Goal: Transaction & Acquisition: Purchase product/service

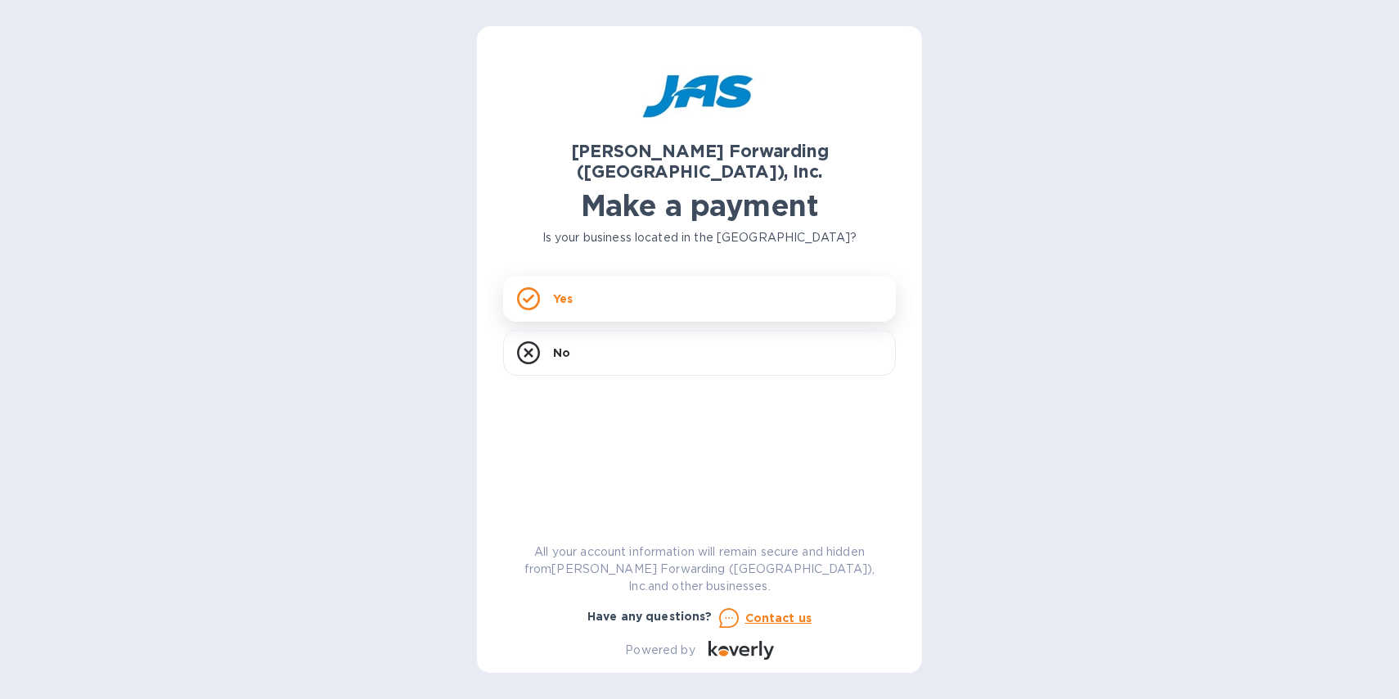
click at [585, 277] on div "Yes" at bounding box center [699, 299] width 393 height 46
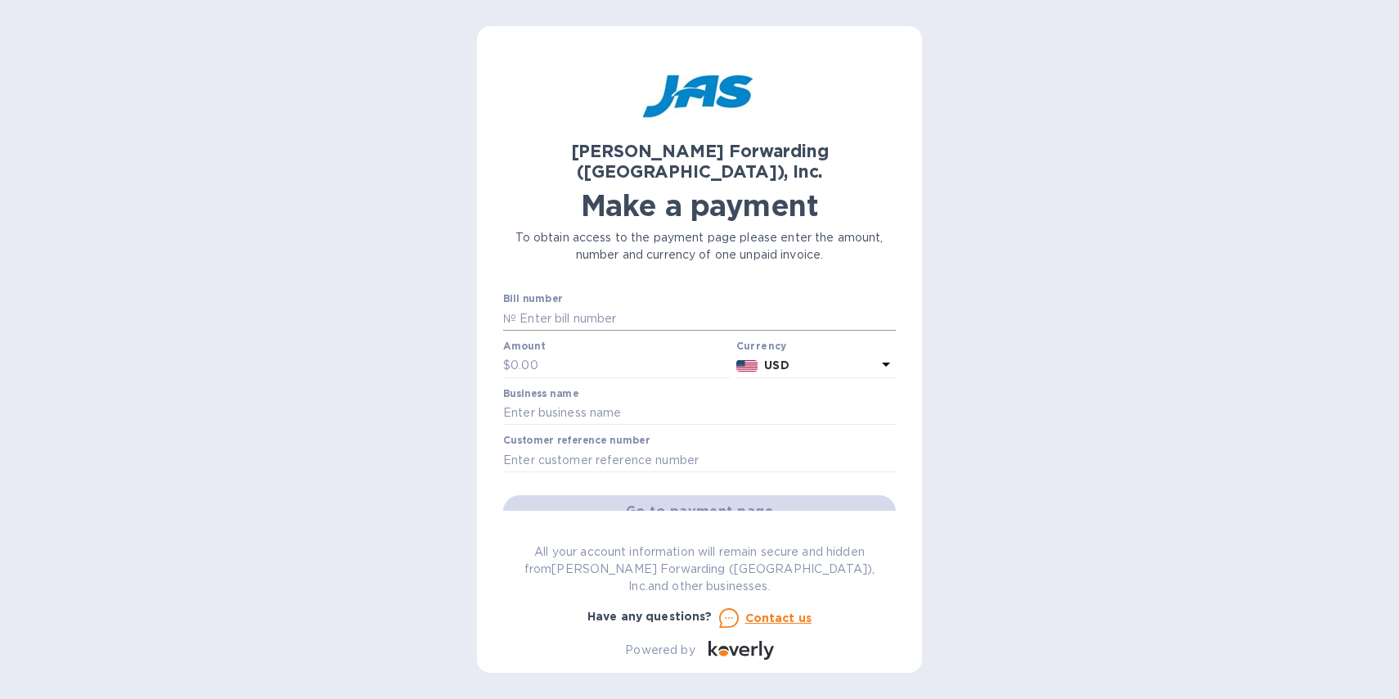
click at [617, 306] on input "text" at bounding box center [706, 318] width 380 height 25
paste input "S508812889"
type input "S508812889"
click at [555, 353] on input "text" at bounding box center [619, 365] width 219 height 25
type input "65"
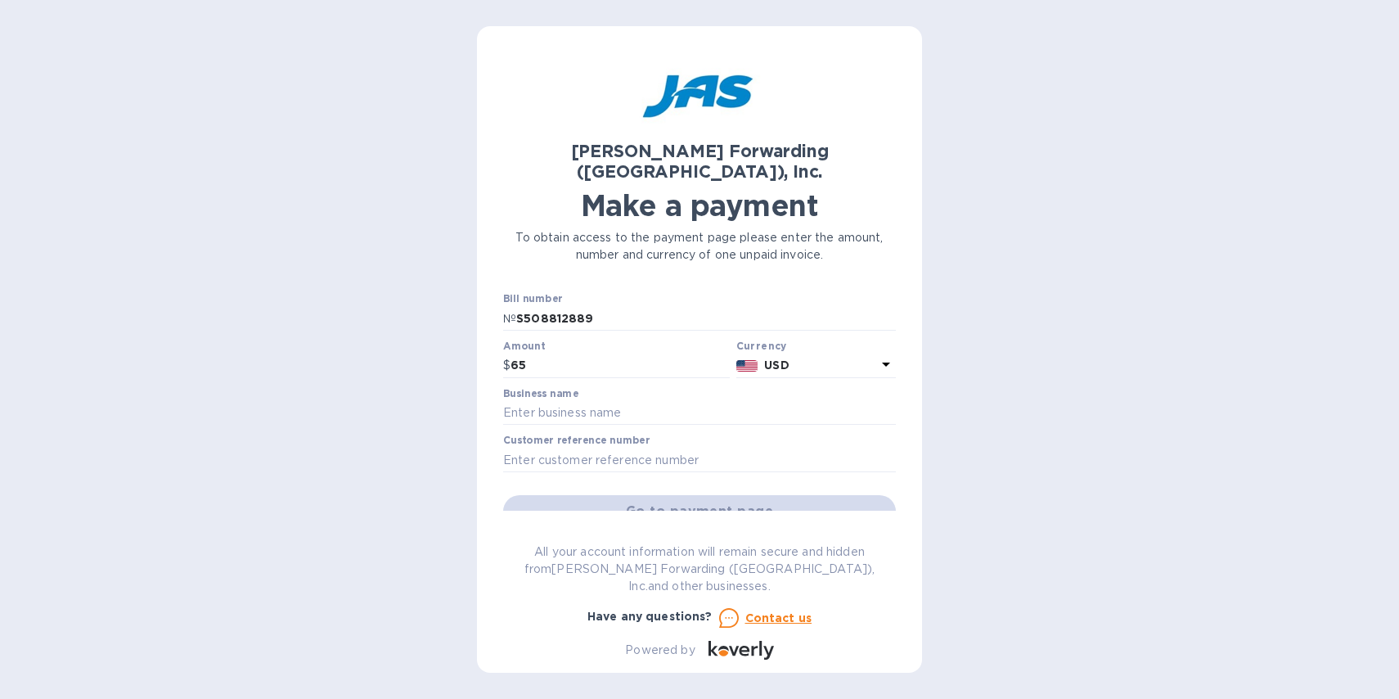
click at [1061, 197] on div "[PERSON_NAME] Forwarding ([GEOGRAPHIC_DATA]), Inc. Make a payment To obtain acc…" at bounding box center [699, 349] width 1399 height 699
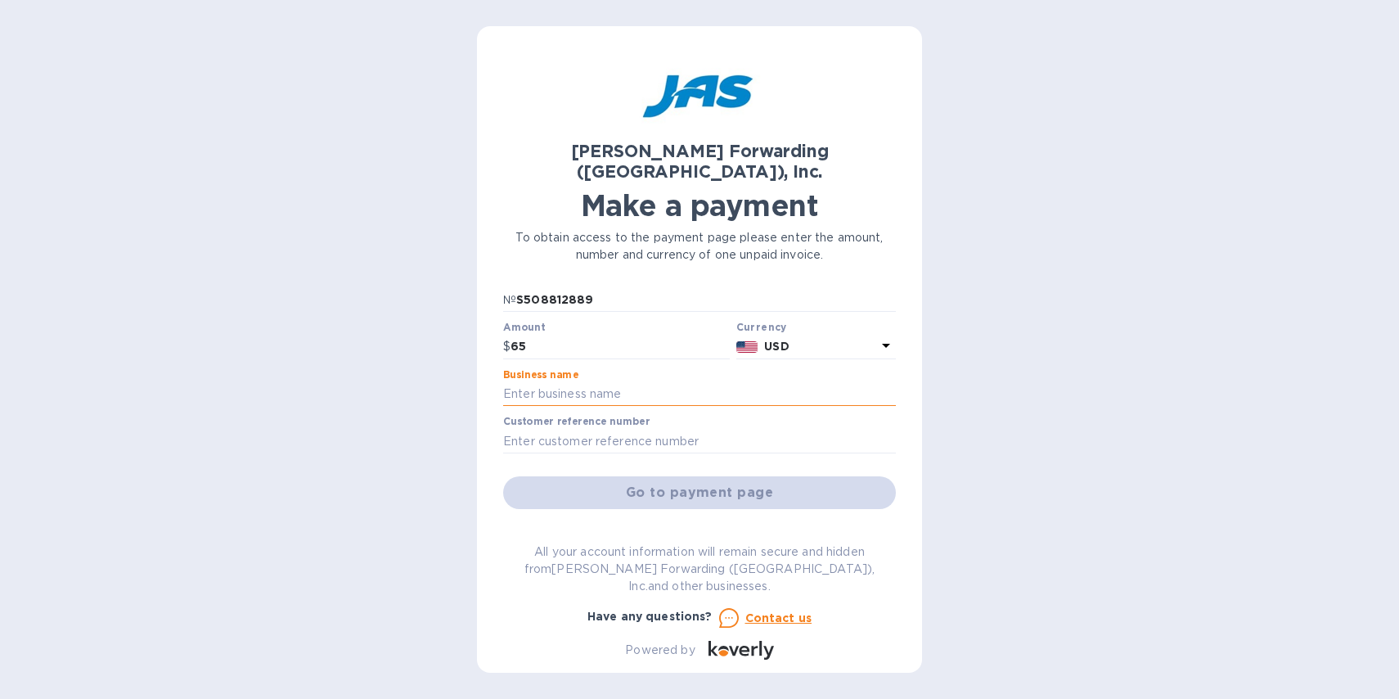
click at [619, 382] on input "text" at bounding box center [699, 394] width 393 height 25
click at [563, 382] on input "text" at bounding box center [699, 394] width 393 height 25
type input "Garos Group LLC"
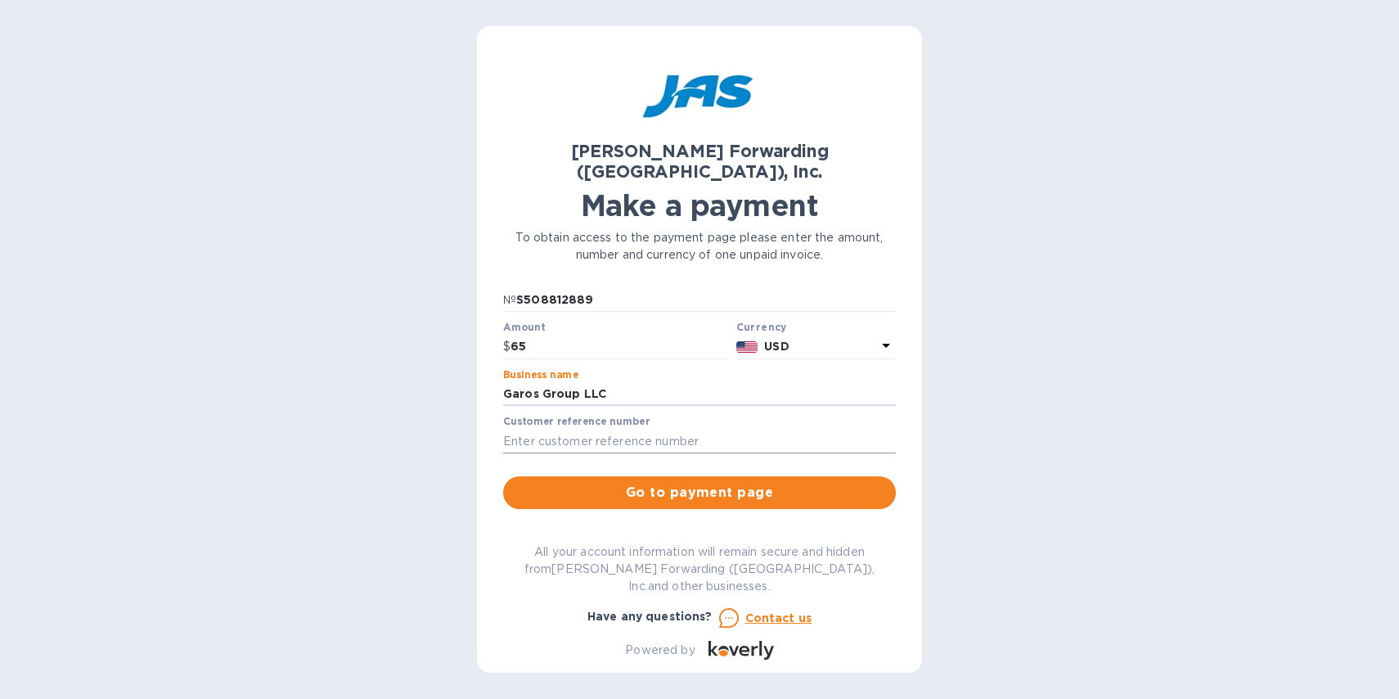
click at [600, 429] on input "text" at bounding box center [699, 441] width 393 height 25
paste input "GAROSWNO"
type input "GAROSWNO"
click at [705, 483] on span "Go to payment page" at bounding box center [699, 493] width 366 height 20
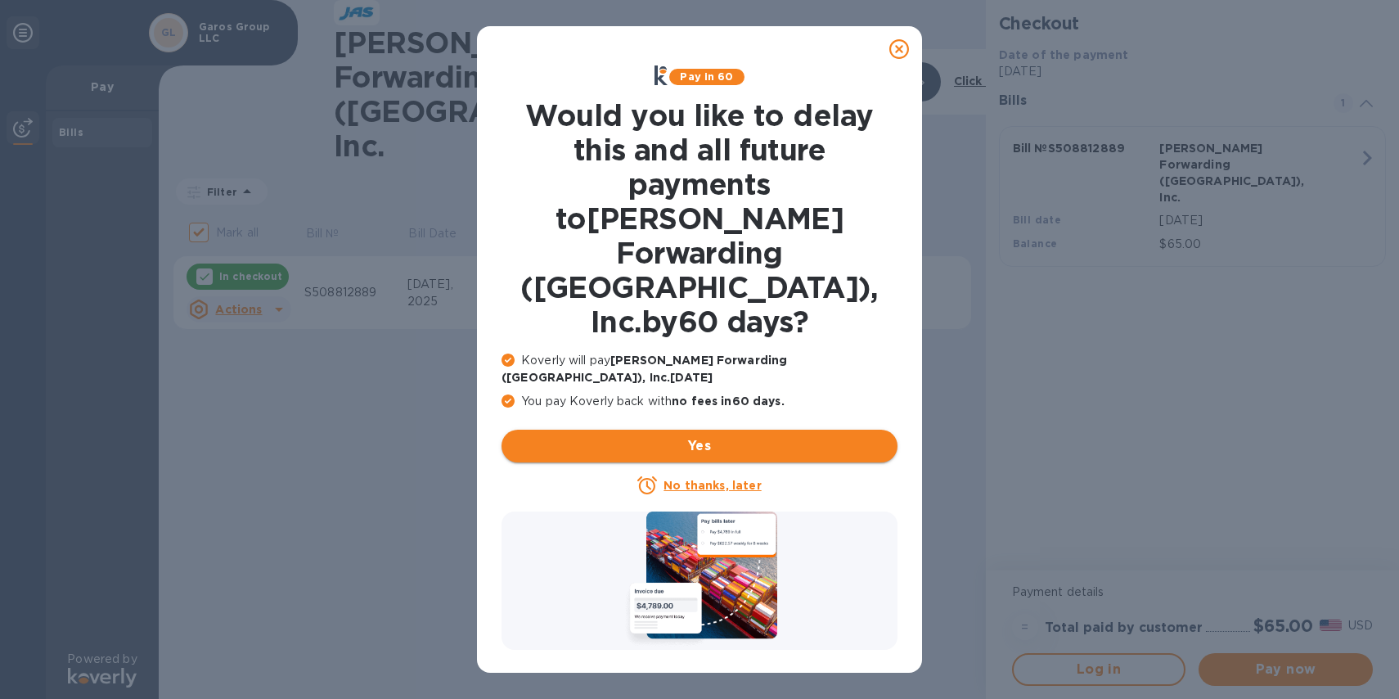
click at [750, 436] on span "Yes" at bounding box center [700, 446] width 370 height 20
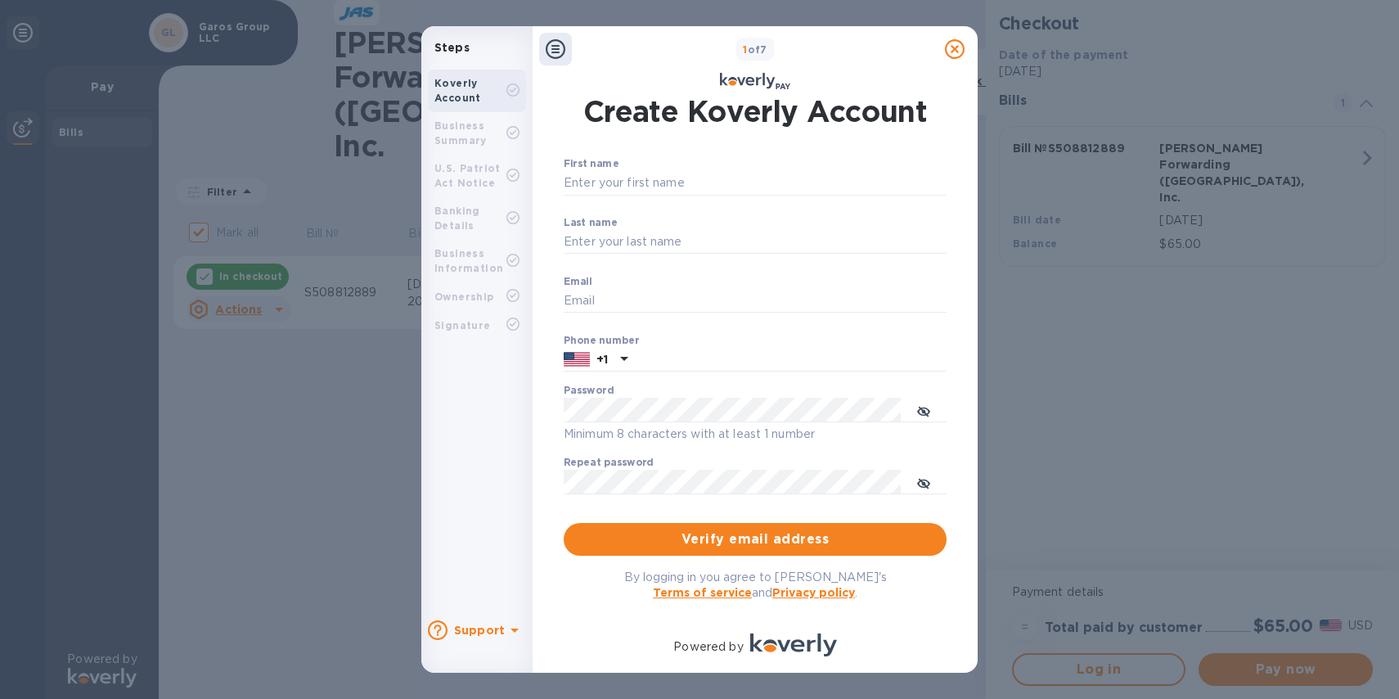
scroll to position [11, 0]
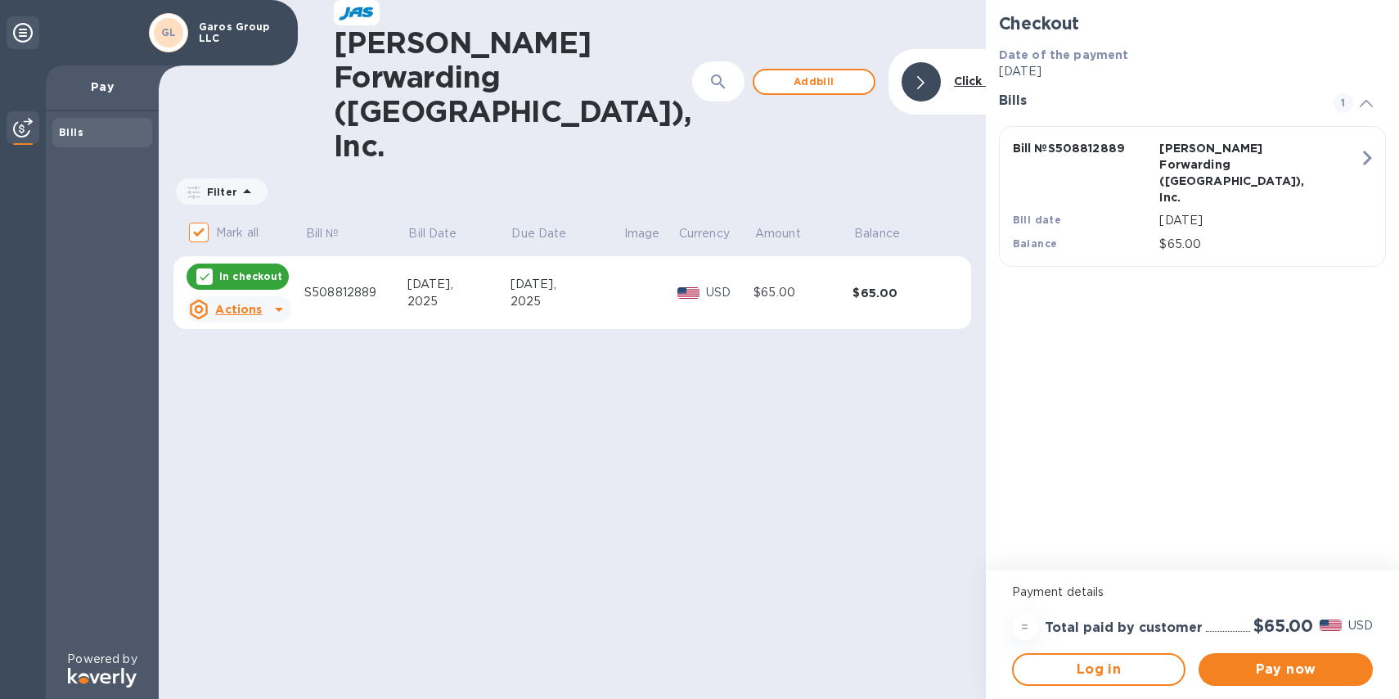
click at [276, 299] on icon at bounding box center [279, 309] width 20 height 20
click at [389, 223] on div at bounding box center [699, 349] width 1399 height 699
click at [1255, 658] on button "Pay now" at bounding box center [1285, 669] width 174 height 33
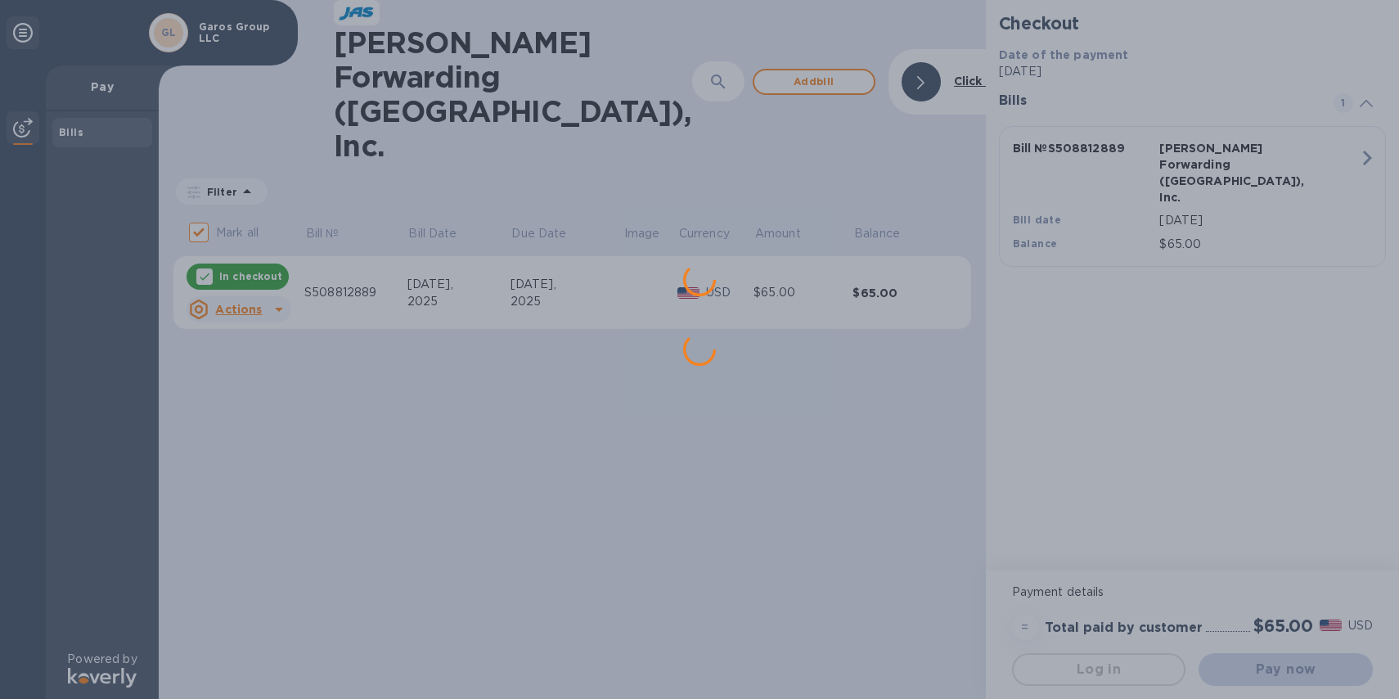
scroll to position [0, 0]
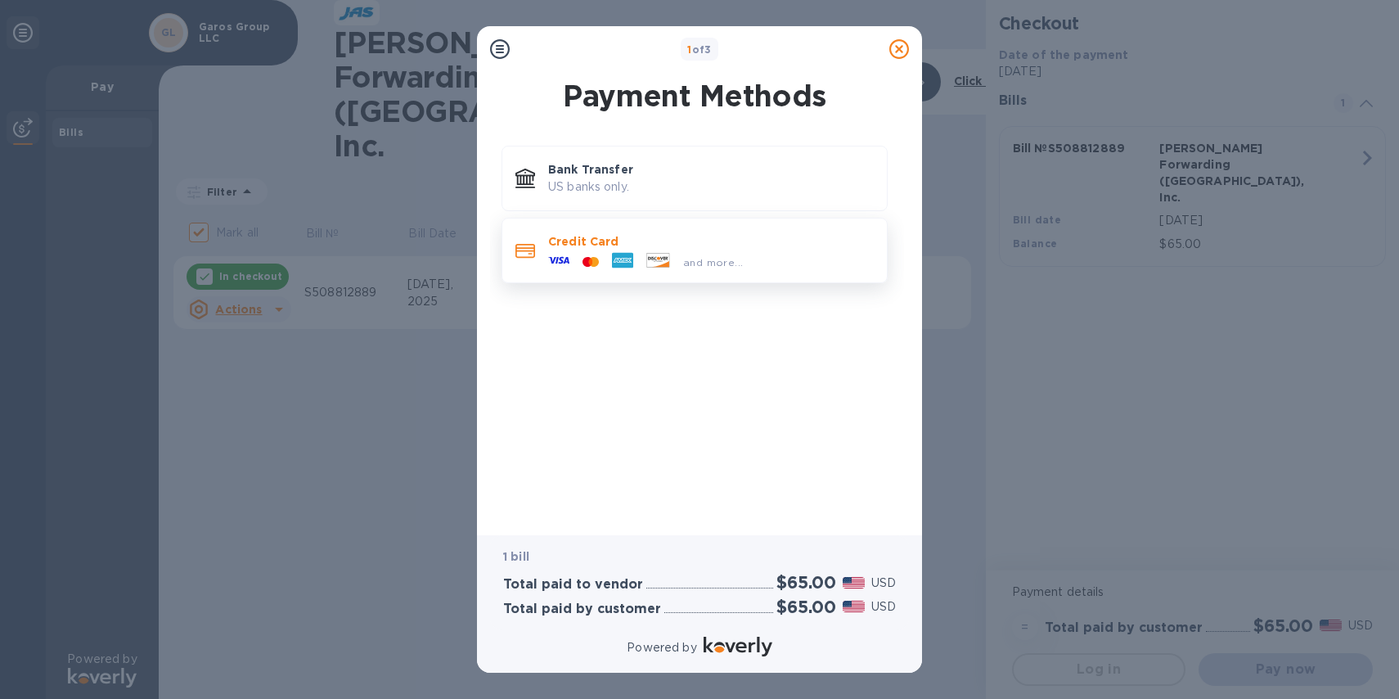
click at [670, 246] on p "Credit Card" at bounding box center [711, 241] width 326 height 16
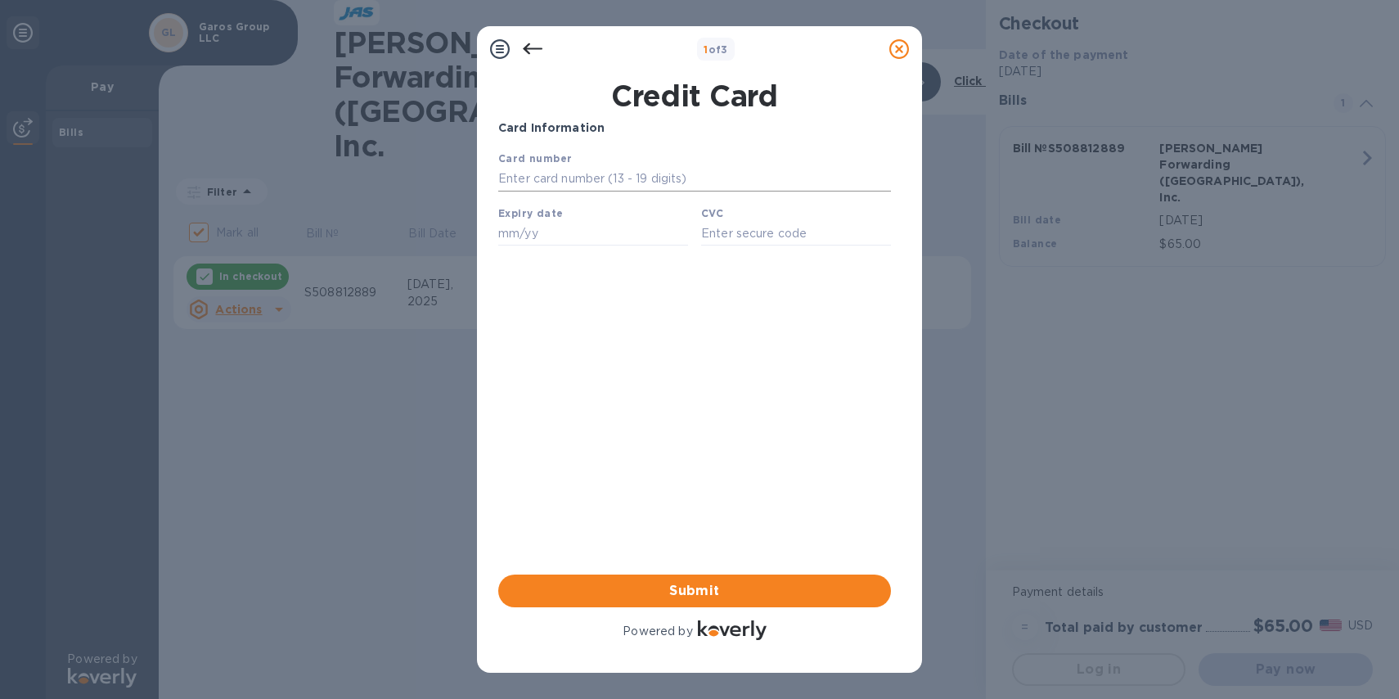
click at [610, 177] on input "text" at bounding box center [694, 179] width 393 height 25
type input "[CREDIT_CARD_NUMBER]"
type input "08/29"
type input "714"
click at [698, 596] on span "Submit" at bounding box center [694, 591] width 366 height 20
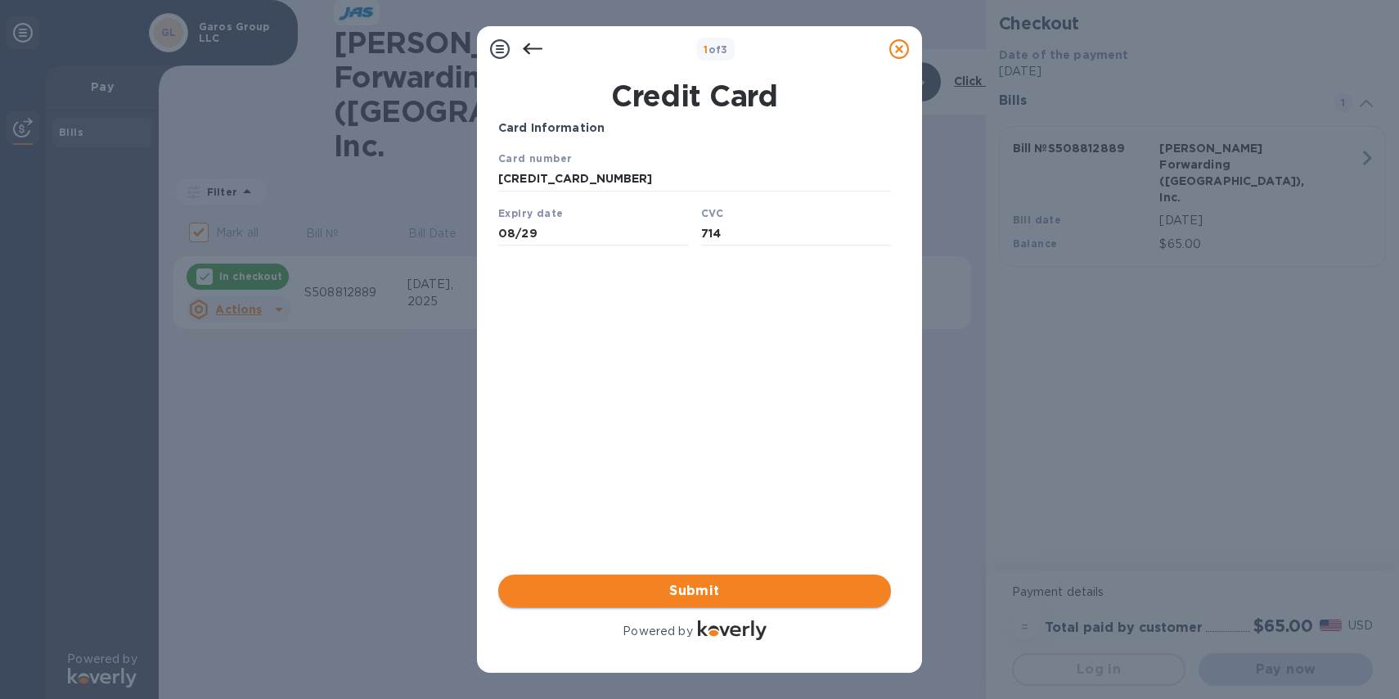
click at [722, 590] on span "Submit" at bounding box center [694, 591] width 366 height 20
